Goal: Find specific page/section: Find specific page/section

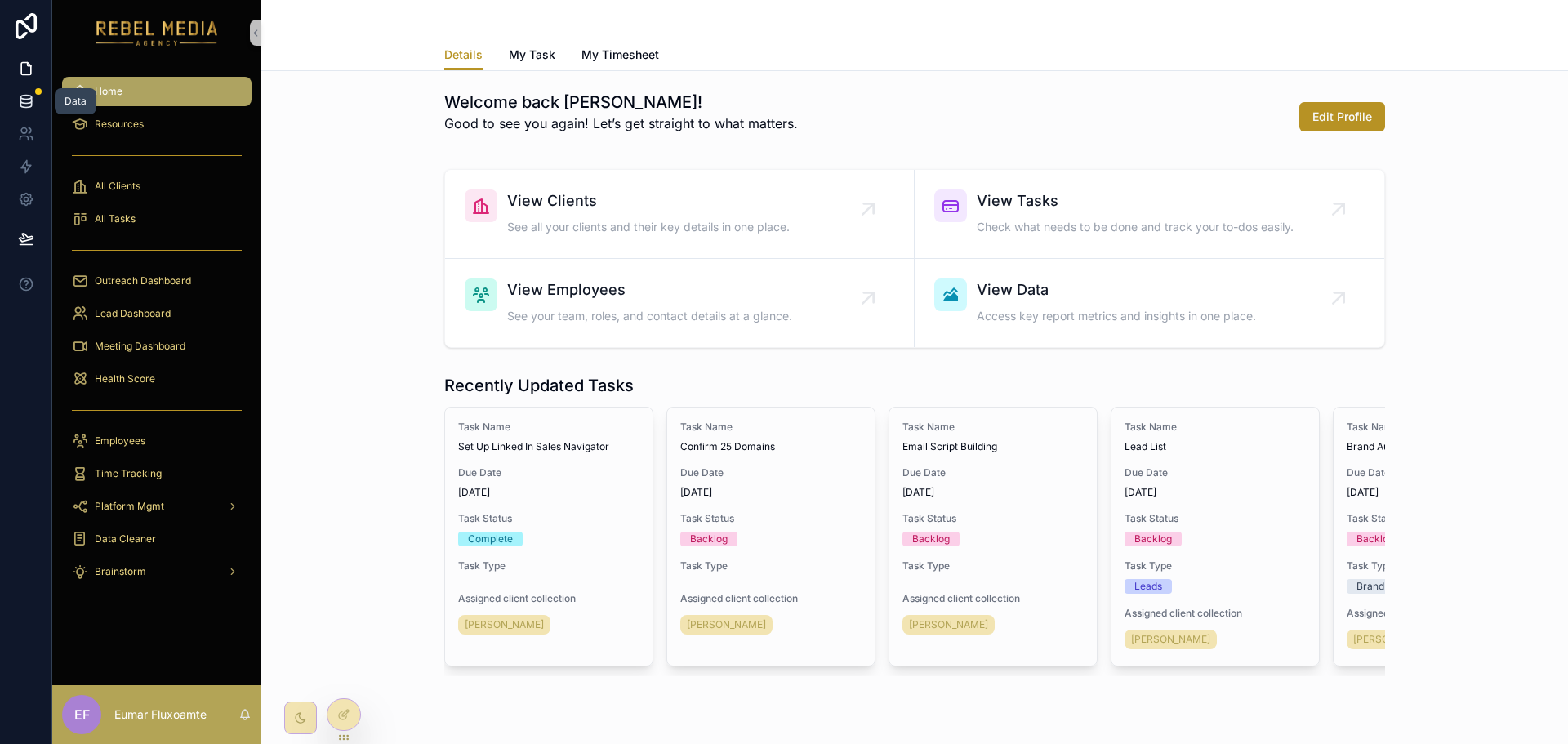
click at [31, 101] on icon at bounding box center [25, 104] width 10 height 7
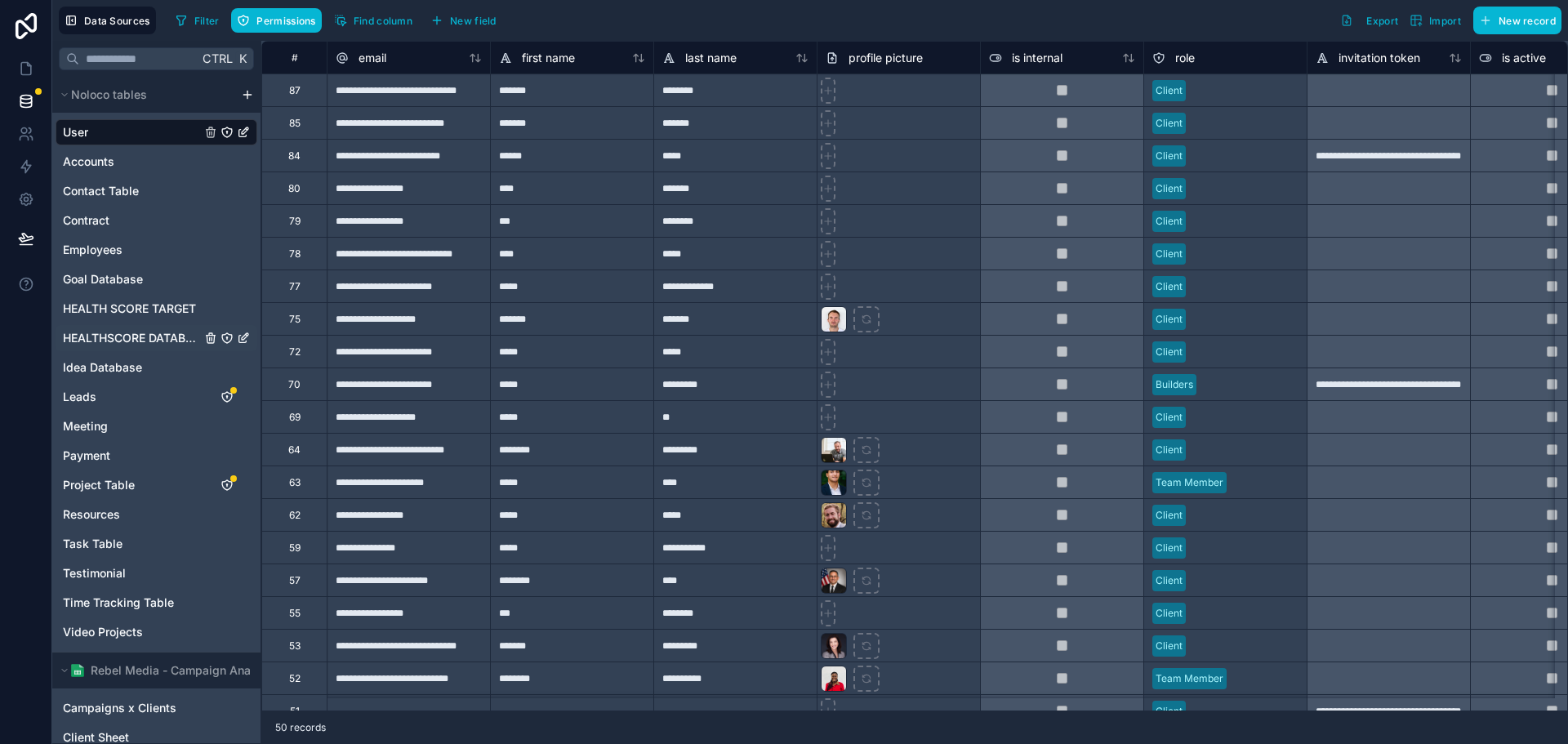
click at [156, 338] on span "HEALTHSCORE DATABASE" at bounding box center [131, 338] width 138 height 16
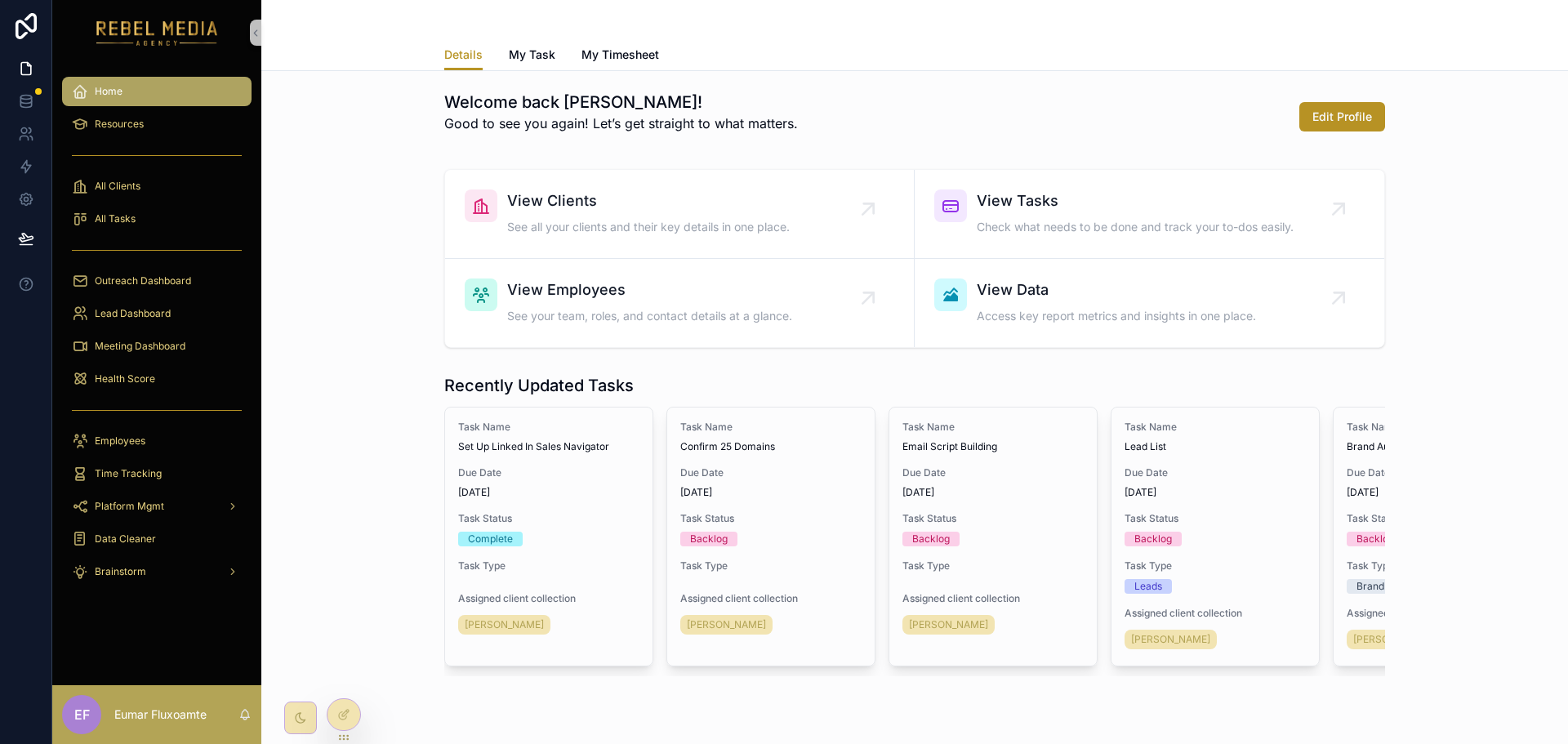
click at [364, 141] on div "Welcome back [PERSON_NAME]! Good to see you again! Let’s get straight to what m…" at bounding box center [914, 116] width 1280 height 66
click at [21, 101] on icon at bounding box center [26, 101] width 16 height 16
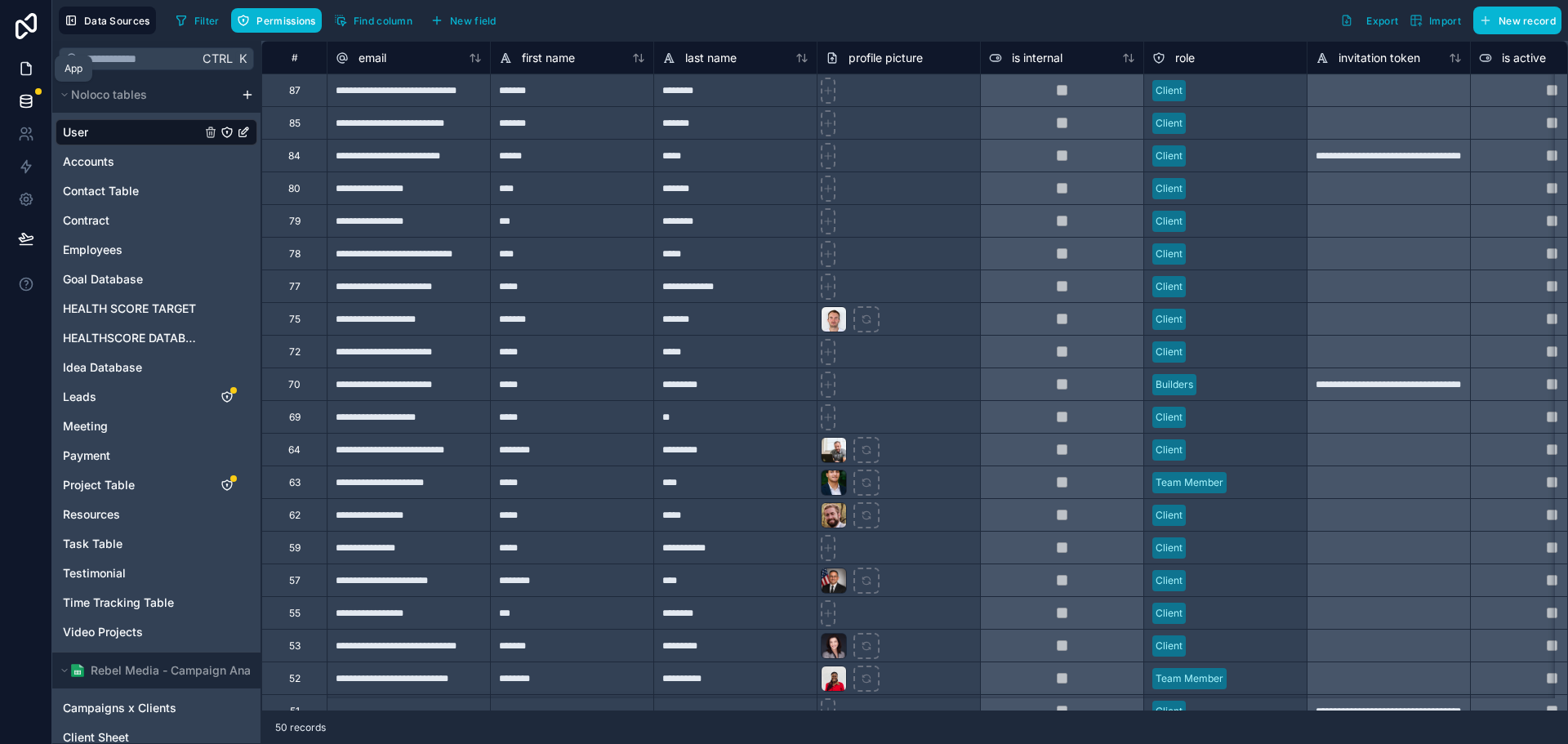
click at [30, 62] on icon at bounding box center [26, 68] width 16 height 16
click at [167, 333] on span "HEALTHSCORE DATABASE" at bounding box center [131, 338] width 138 height 16
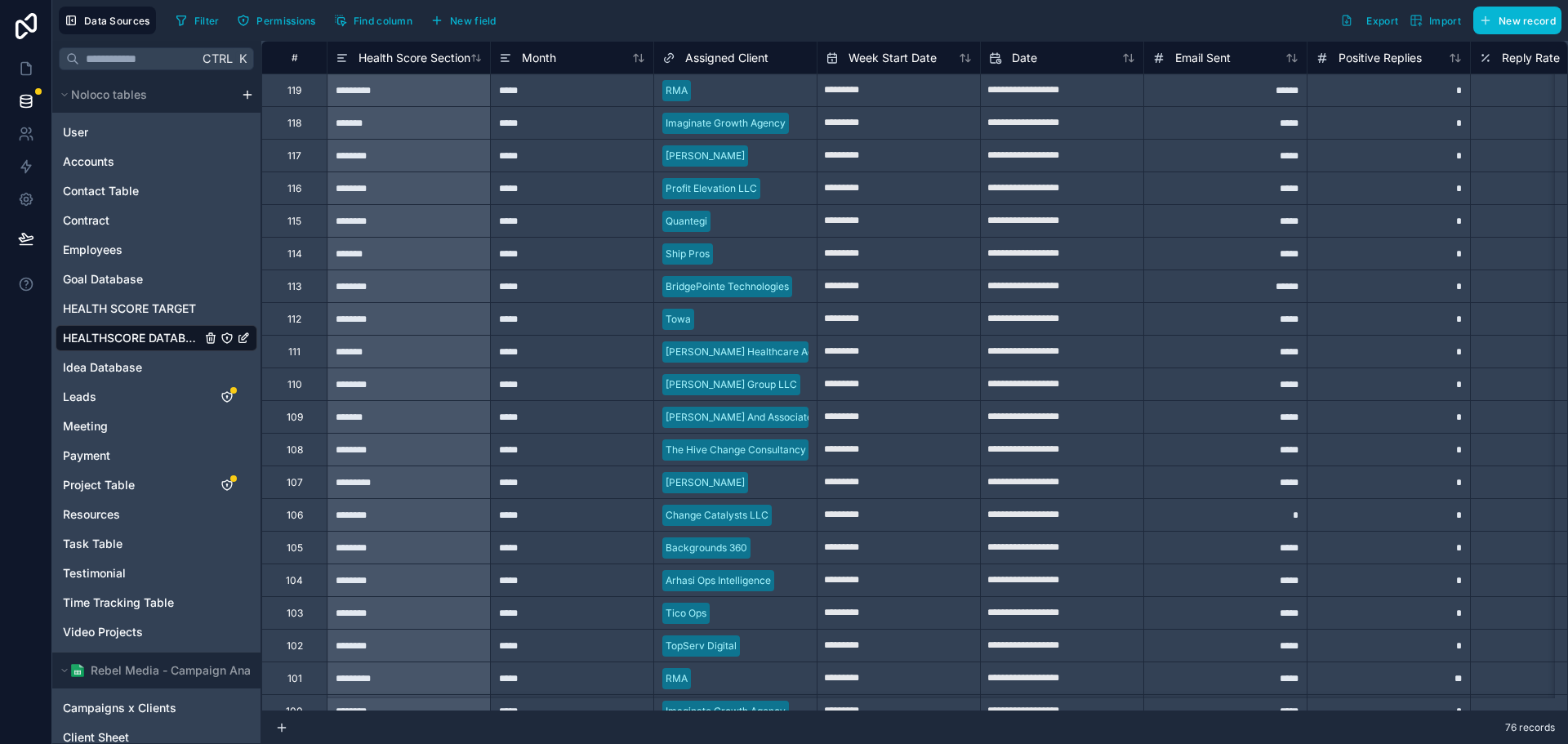
click at [342, 718] on div "76 records" at bounding box center [915, 727] width 1307 height 32
click at [406, 728] on div "76 records" at bounding box center [915, 727] width 1307 height 32
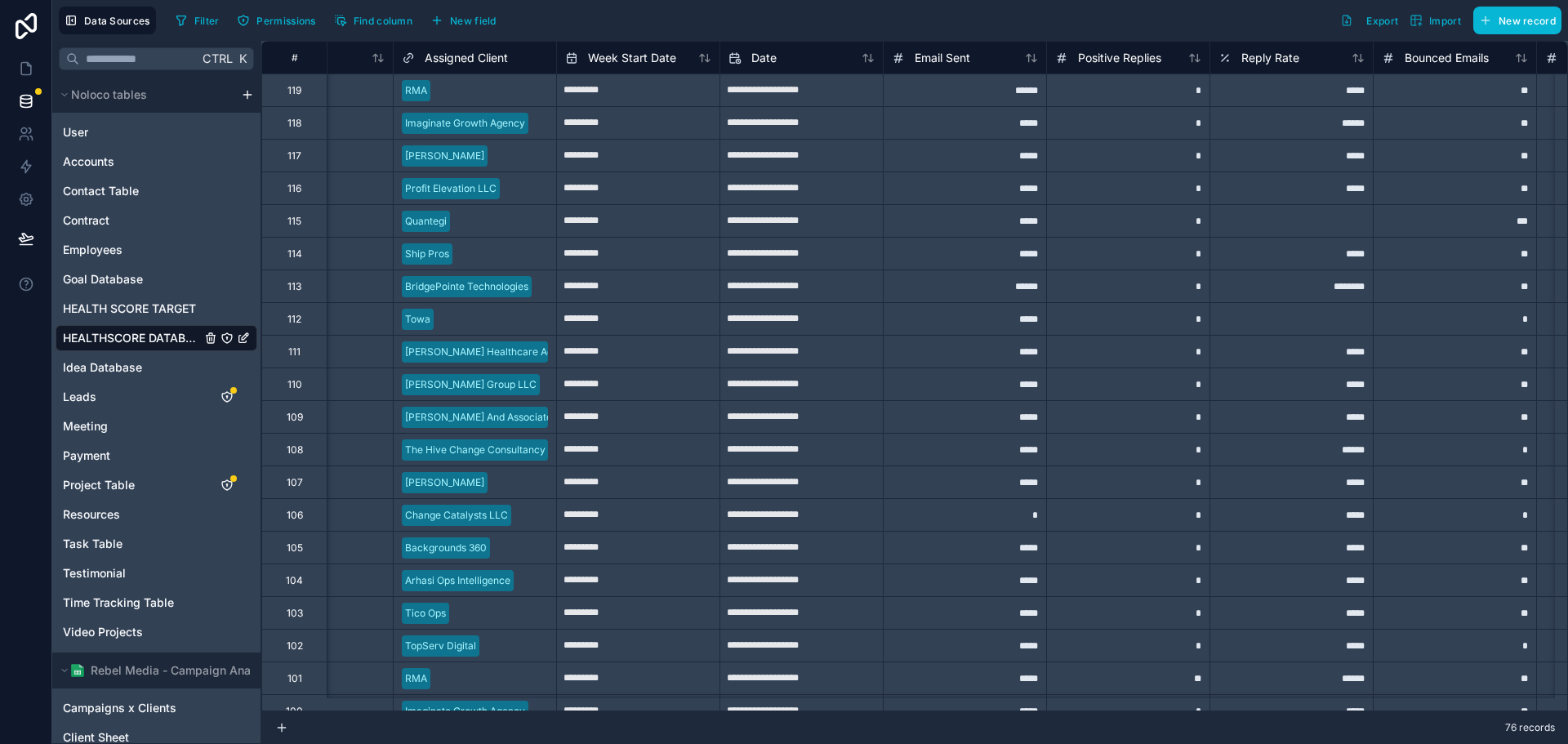
scroll to position [0, 445]
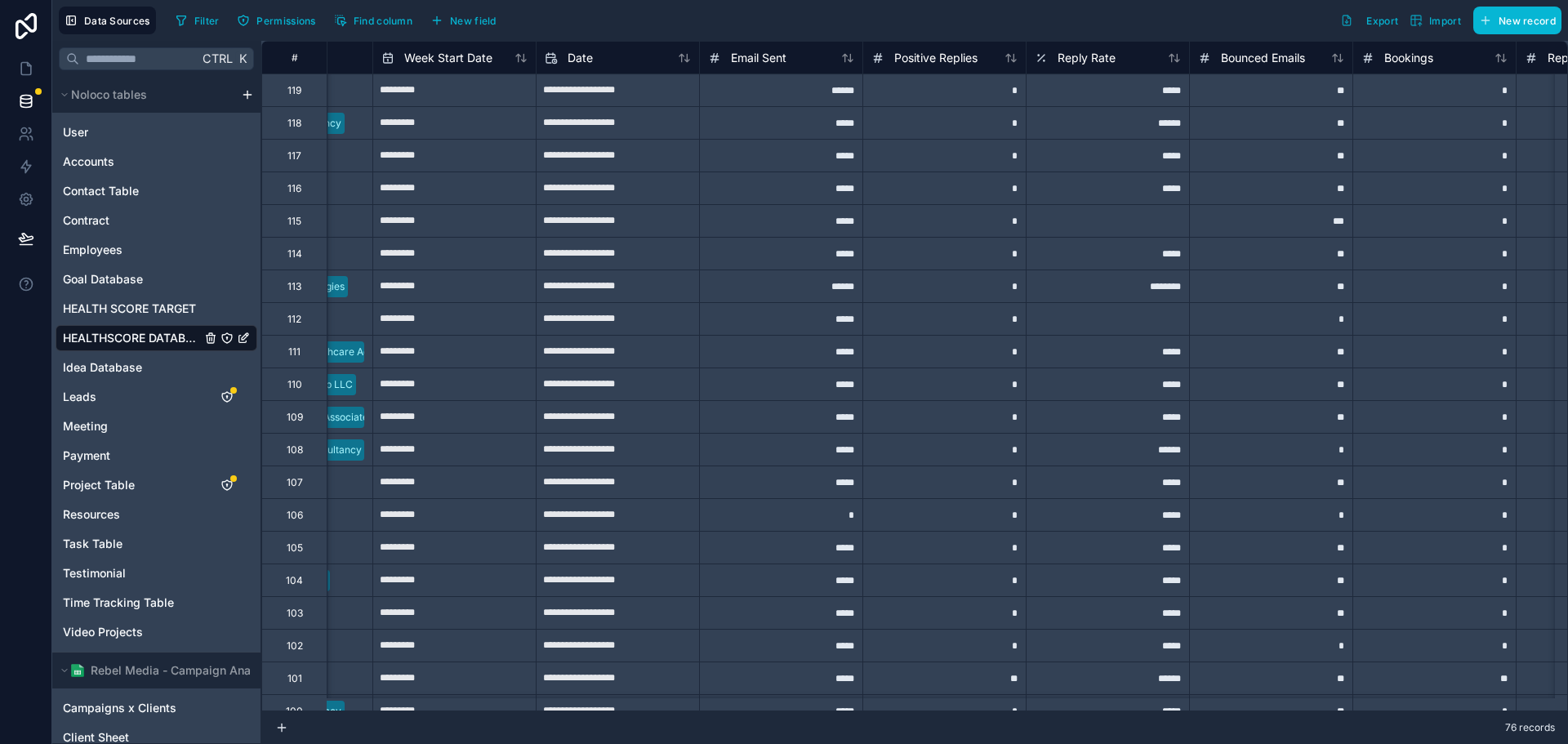
click at [814, 89] on div "******" at bounding box center [781, 89] width 164 height 32
click at [824, 290] on div "******" at bounding box center [781, 285] width 164 height 32
